Goal: Transaction & Acquisition: Purchase product/service

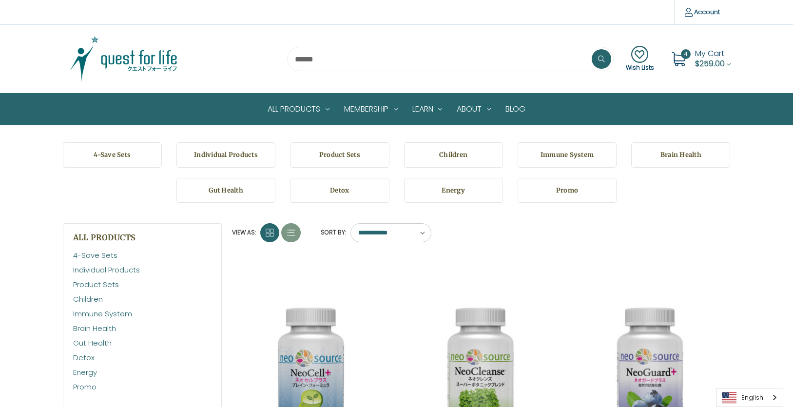
click at [151, 57] on img at bounding box center [124, 59] width 122 height 49
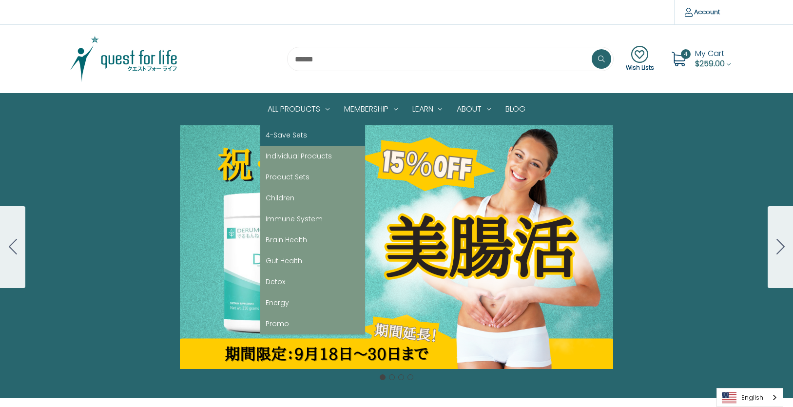
click at [279, 136] on link "4-Save Sets" at bounding box center [312, 135] width 105 height 21
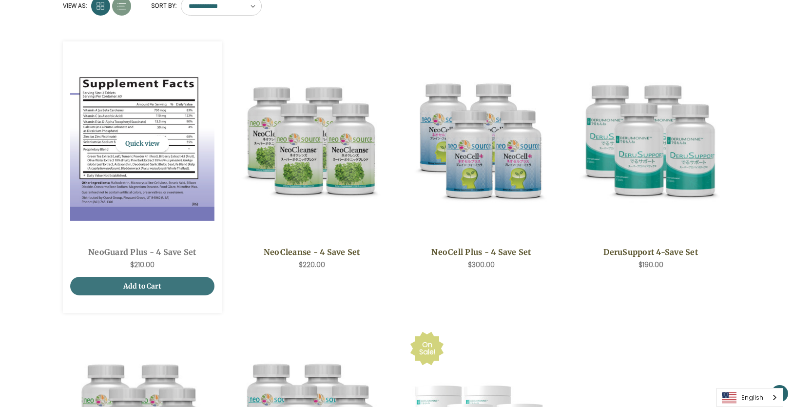
scroll to position [162, 0]
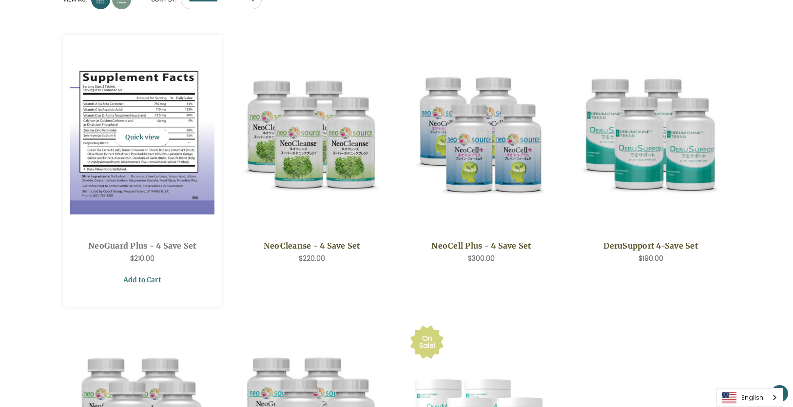
click at [178, 284] on link "Add to Cart" at bounding box center [142, 279] width 145 height 19
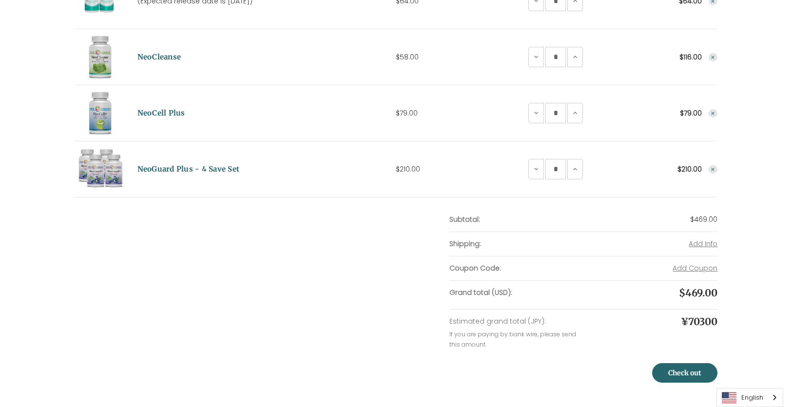
scroll to position [33, 0]
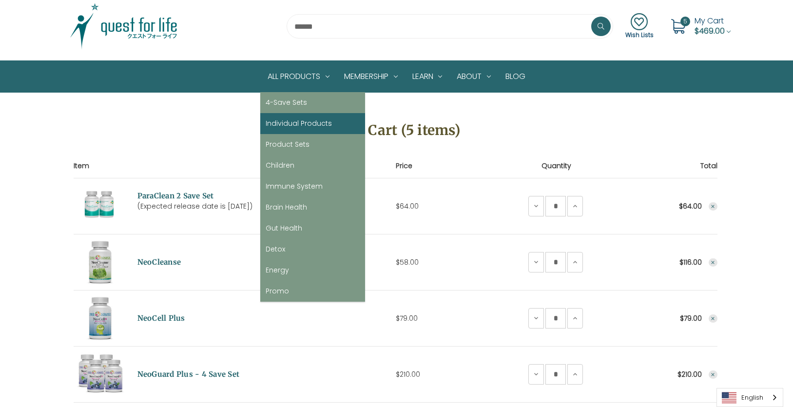
click at [301, 121] on link "Individual Products" at bounding box center [312, 123] width 105 height 21
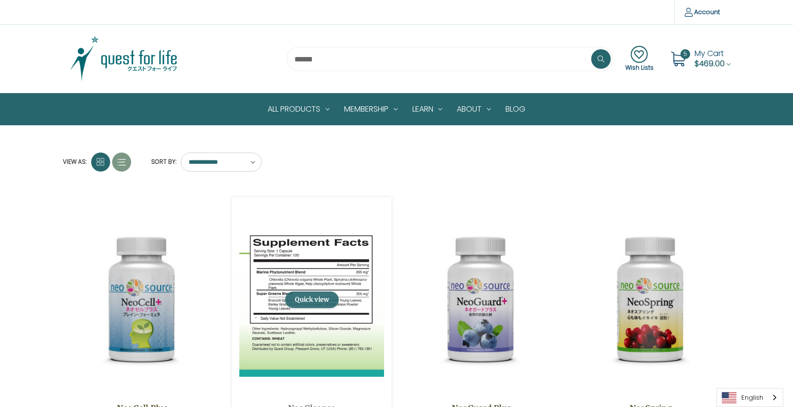
click at [293, 296] on button "Quick view" at bounding box center [312, 299] width 54 height 17
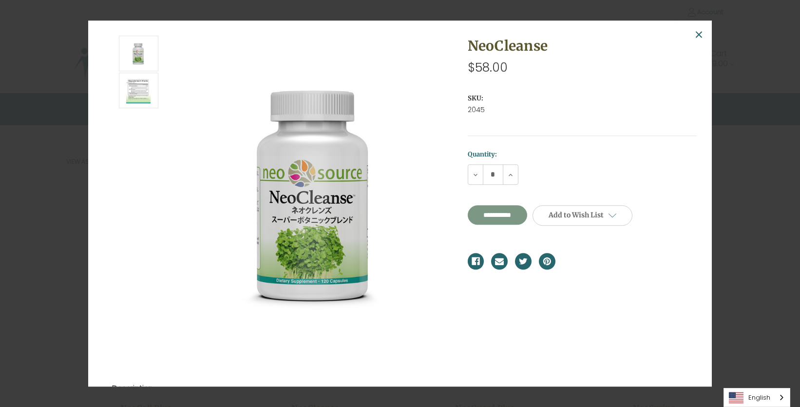
click at [496, 212] on input "**********" at bounding box center [498, 215] width 60 height 19
type input "**********"
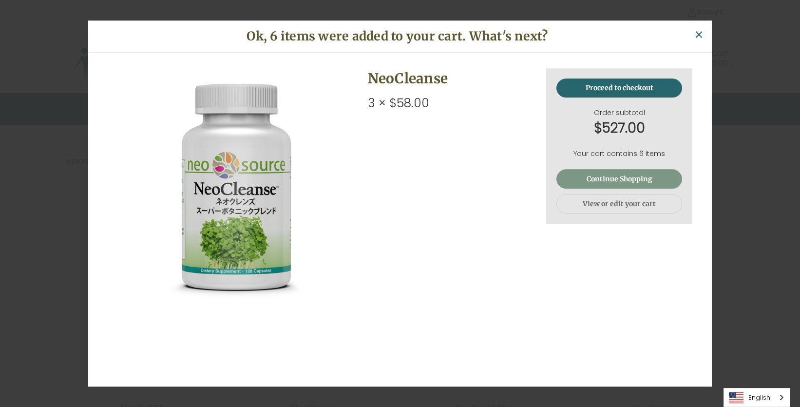
click at [584, 171] on link "Continue Shopping" at bounding box center [619, 179] width 126 height 19
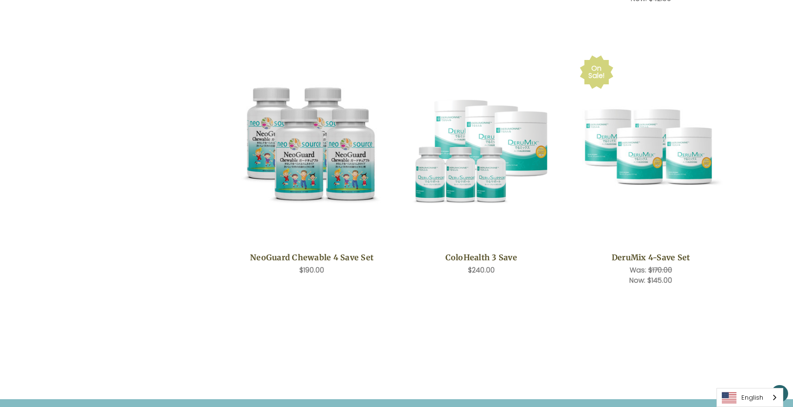
scroll to position [1397, 0]
